Goal: Information Seeking & Learning: Check status

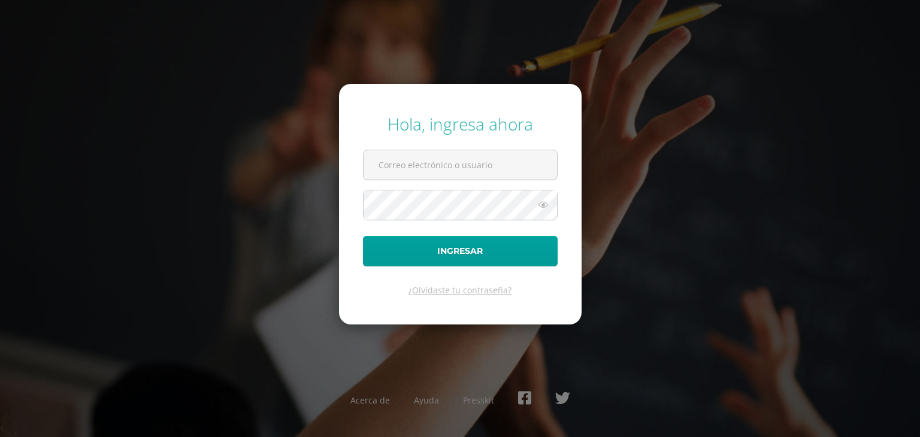
type input "20210073"
click at [439, 161] on input "20210073" at bounding box center [461, 164] width 194 height 29
click at [403, 367] on div "Hola, ingresa ahora 20210073 Ingresar ¿Olvidaste tu contraseña? Acerca de Ayuda…" at bounding box center [460, 218] width 930 height 437
click at [435, 265] on button "Ingresar" at bounding box center [460, 251] width 195 height 31
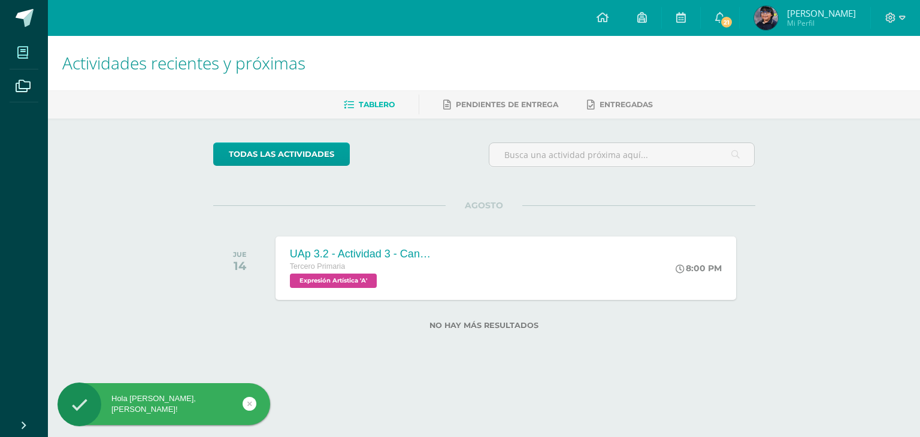
click at [29, 53] on span at bounding box center [23, 52] width 27 height 27
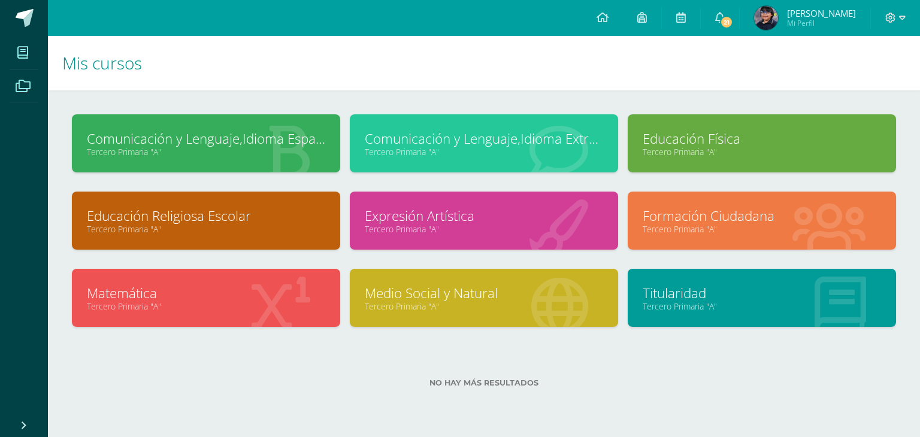
click at [22, 98] on span at bounding box center [23, 85] width 27 height 27
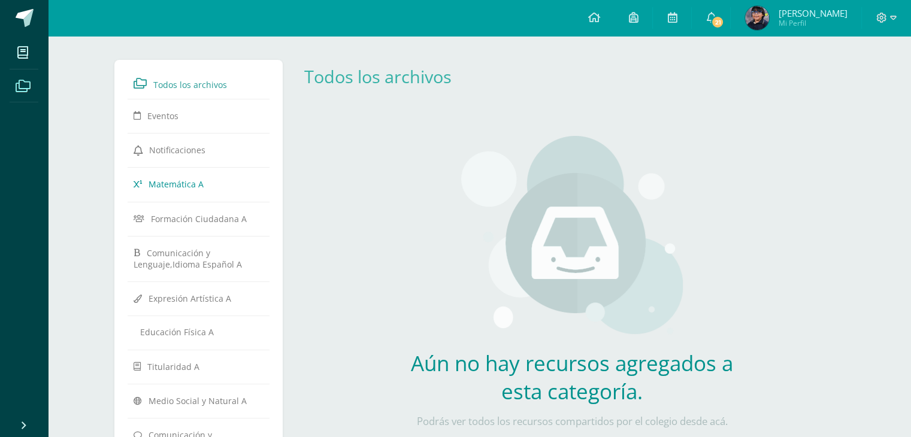
click at [217, 180] on link "Matemática A" at bounding box center [199, 184] width 131 height 22
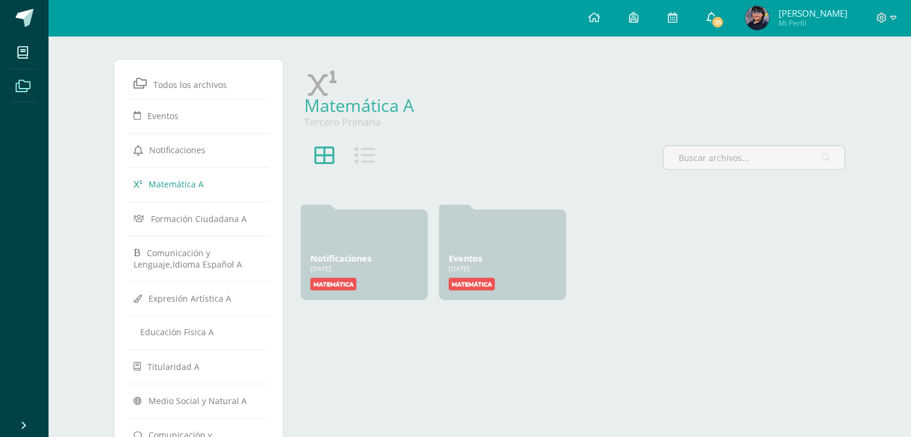
click at [724, 22] on span "21" at bounding box center [717, 22] width 13 height 13
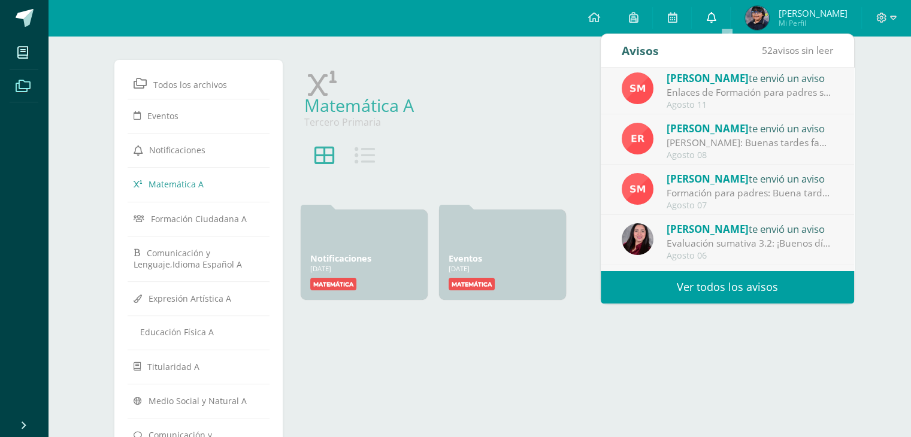
scroll to position [56, 0]
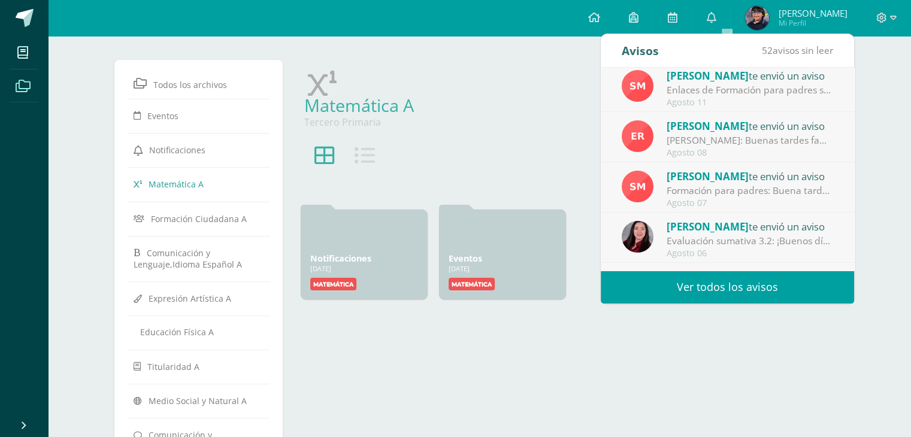
click at [778, 235] on div "Evaluación sumativa 3.2: ¡Buenos días padres de familia! Espero que su semana e…" at bounding box center [750, 241] width 167 height 14
click at [785, 229] on div "Eunice Arana te envió un aviso" at bounding box center [750, 227] width 167 height 16
click at [789, 235] on div "Evaluación sumativa 3.2: ¡Buenos días padres de familia! Espero que su semana e…" at bounding box center [750, 241] width 167 height 14
click at [664, 244] on div "Eunice Arana te envió un aviso Evaluación sumativa 3.2: ¡Buenos días padres de …" at bounding box center [728, 239] width 212 height 40
click at [735, 283] on link "Ver todos los avisos" at bounding box center [727, 287] width 253 height 33
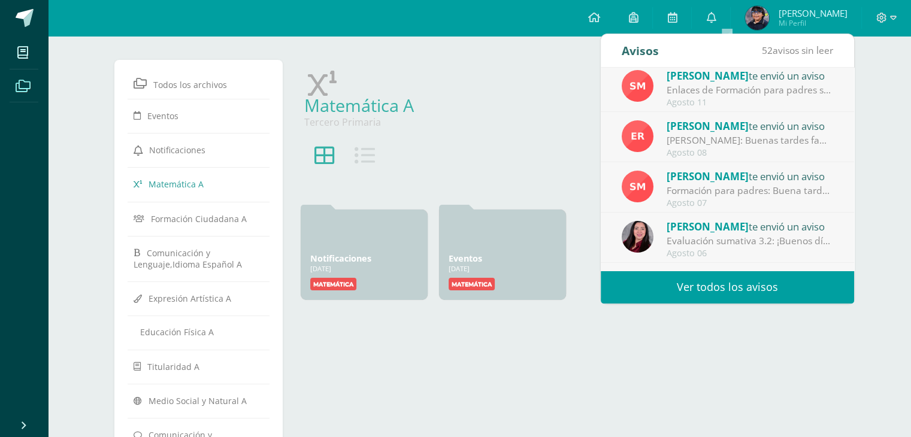
click at [756, 231] on div "Eunice Arana te envió un aviso" at bounding box center [750, 227] width 167 height 16
click at [745, 235] on div "Evaluación sumativa 3.2: ¡Buenos días padres de familia! Espero que su semana e…" at bounding box center [750, 241] width 167 height 14
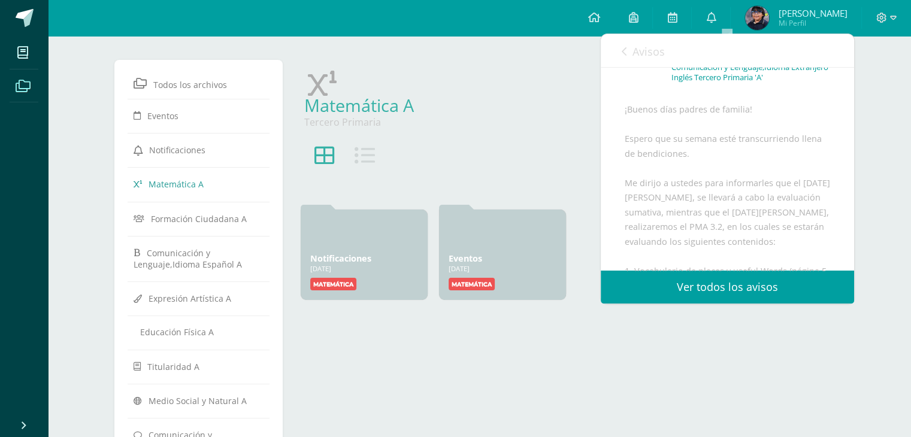
scroll to position [85, 0]
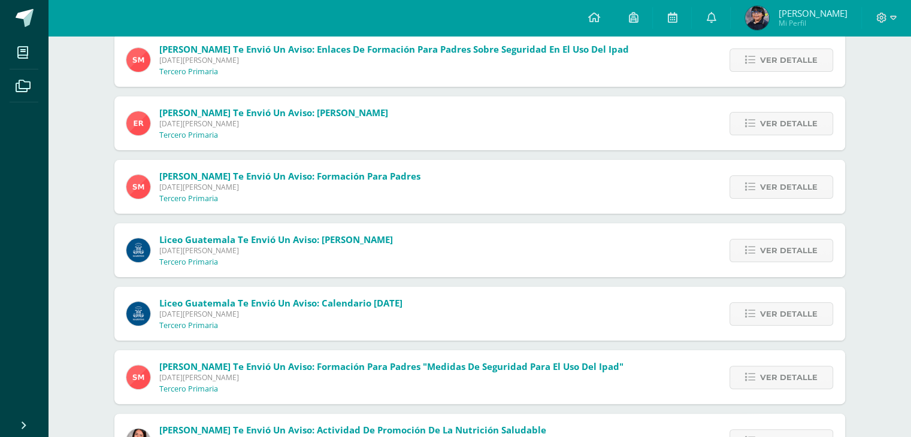
scroll to position [226, 0]
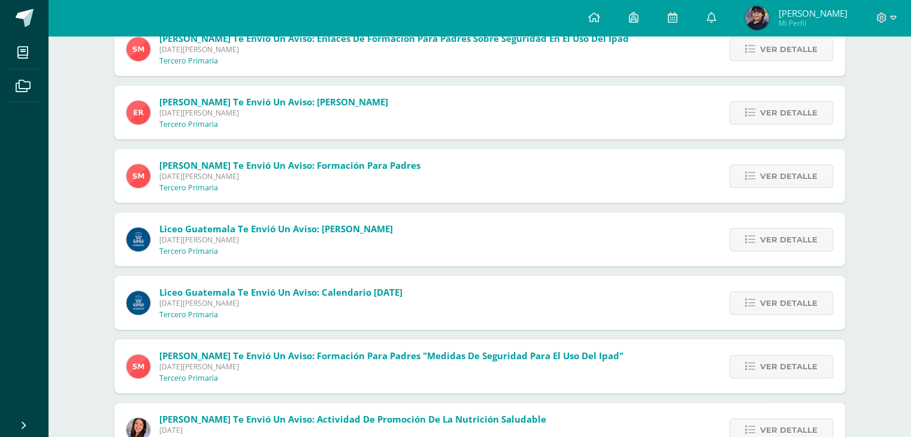
click at [264, 241] on span "Miércoles 06 de Agosto de 2025" at bounding box center [276, 240] width 234 height 10
click at [194, 254] on p "Tercero Primaria" at bounding box center [188, 252] width 59 height 10
click at [773, 231] on span "Ver detalle" at bounding box center [789, 240] width 58 height 22
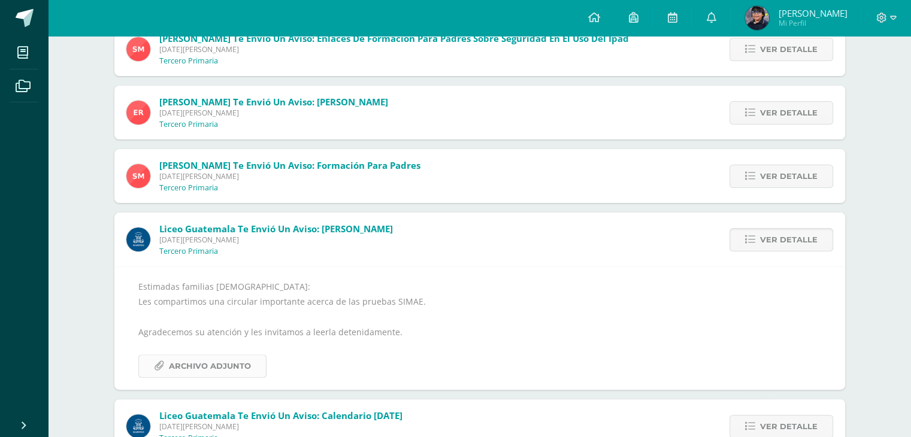
click at [229, 374] on span "Archivo Adjunto" at bounding box center [210, 366] width 82 height 22
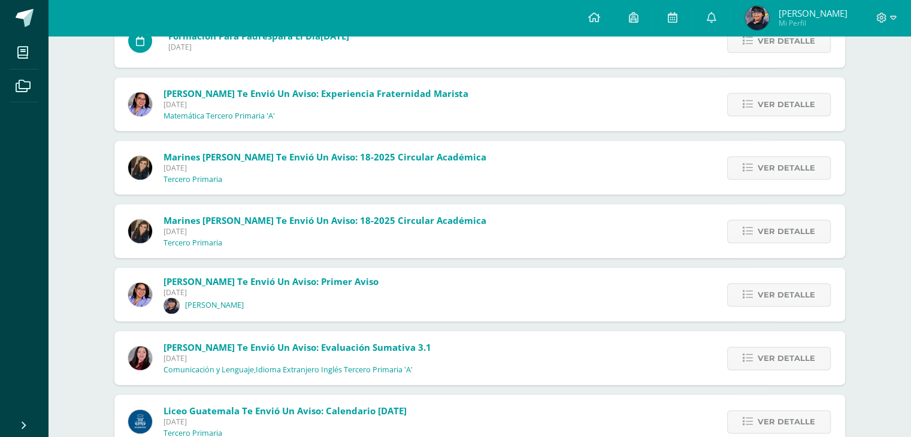
scroll to position [1390, 0]
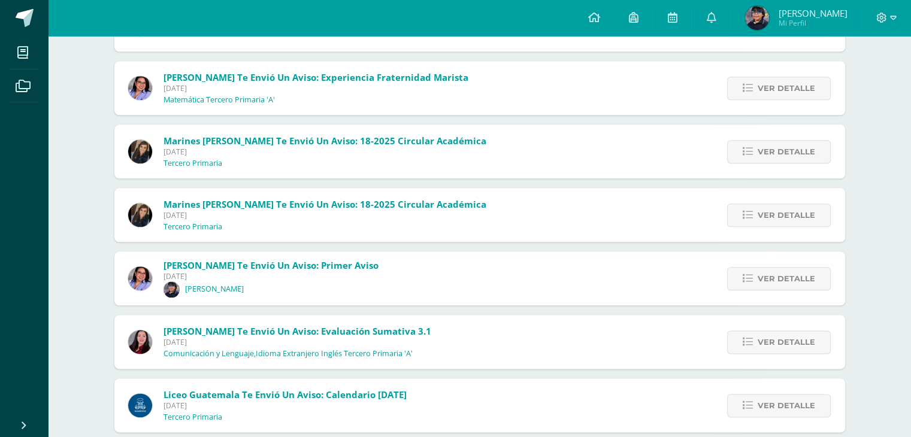
click at [139, 286] on img at bounding box center [140, 279] width 24 height 24
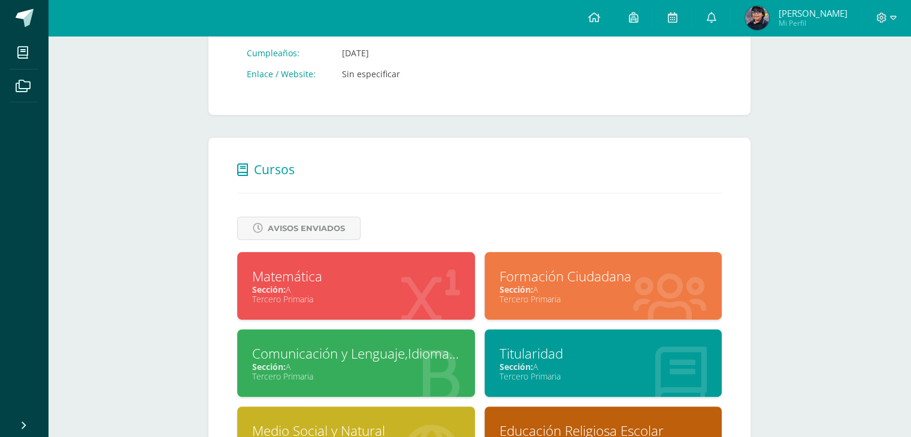
scroll to position [355, 0]
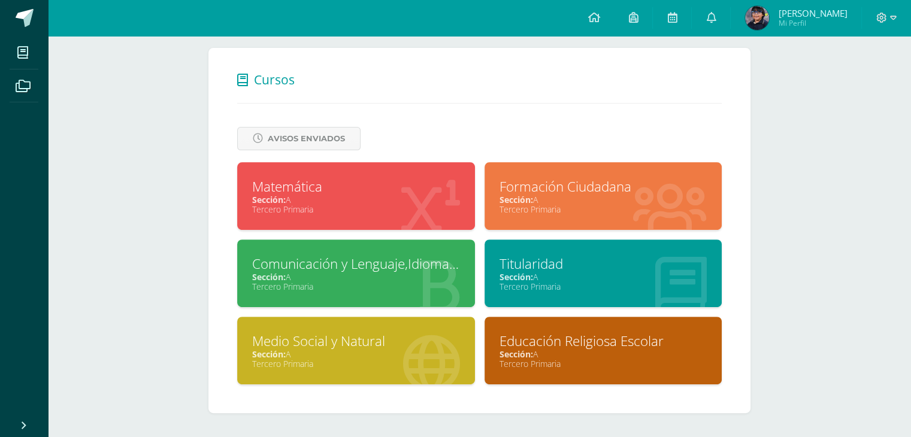
click at [270, 200] on span "Sección:" at bounding box center [269, 199] width 34 height 11
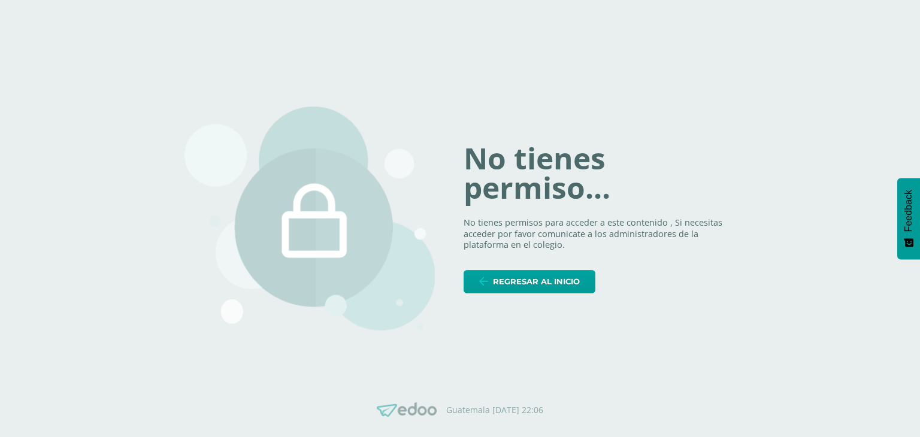
click at [159, 343] on body "No tienes permiso... No tienes permisos para acceder a este contenido , Si nece…" at bounding box center [460, 218] width 920 height 437
